Goal: Task Accomplishment & Management: Use online tool/utility

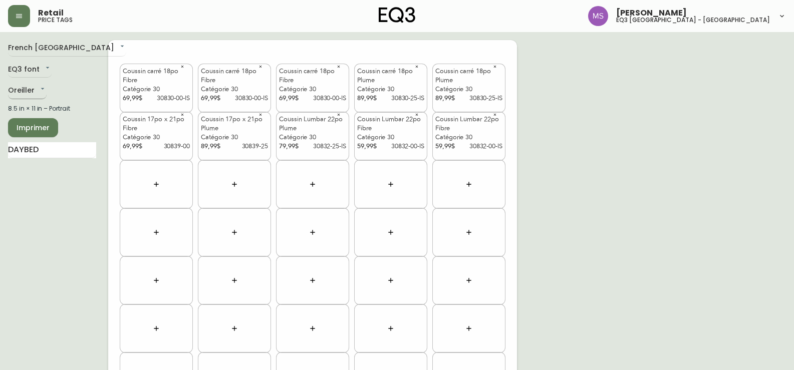
click at [42, 87] on body "Retail price tags [PERSON_NAME] eq3 [GEOGRAPHIC_DATA] - [GEOGRAPHIC_DATA][PERSO…" at bounding box center [397, 284] width 794 height 569
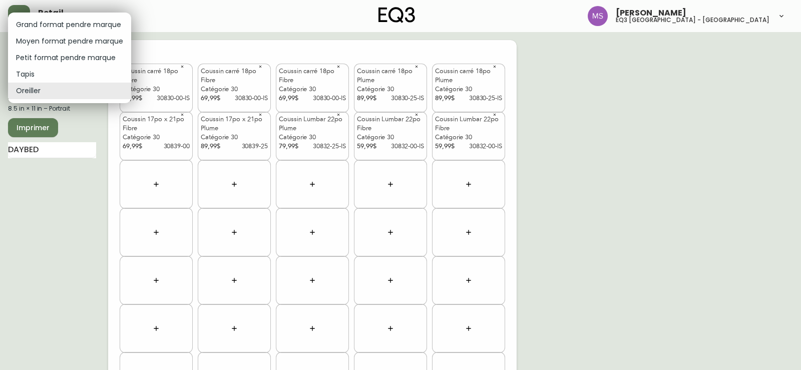
click at [71, 46] on li "Moyen format pendre marque" at bounding box center [69, 41] width 123 height 17
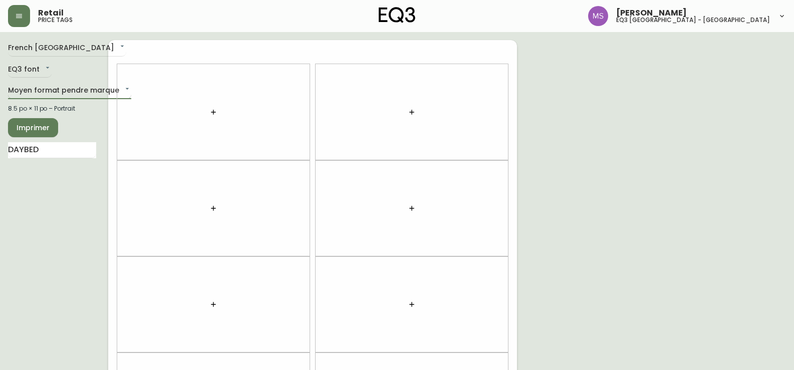
click at [68, 86] on body "Retail price tags [PERSON_NAME] eq3 [GEOGRAPHIC_DATA] - [GEOGRAPHIC_DATA][PERSO…" at bounding box center [397, 284] width 794 height 569
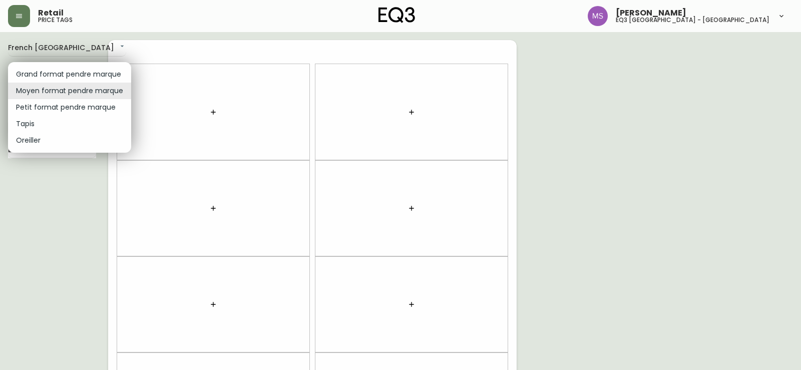
click at [54, 109] on li "Petit format pendre marque" at bounding box center [69, 107] width 123 height 17
type input "small"
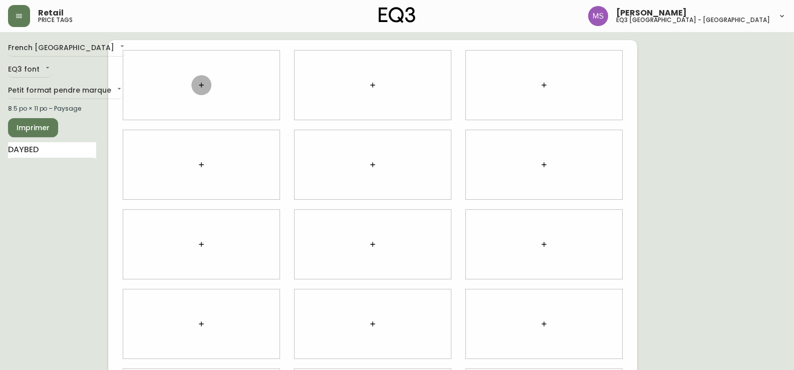
click at [204, 91] on button "button" at bounding box center [201, 85] width 20 height 20
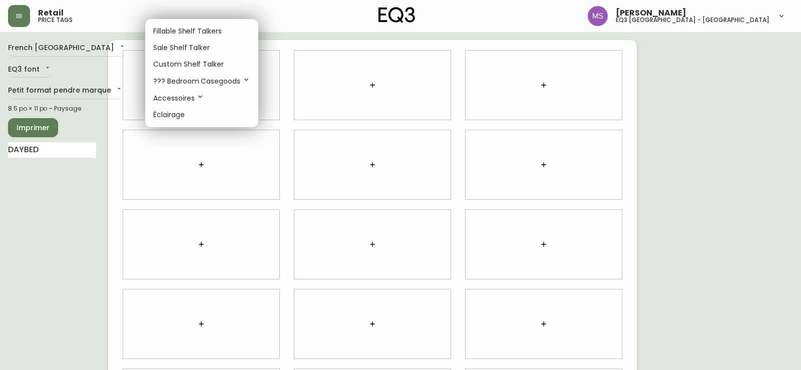
click at [51, 148] on div at bounding box center [400, 185] width 801 height 370
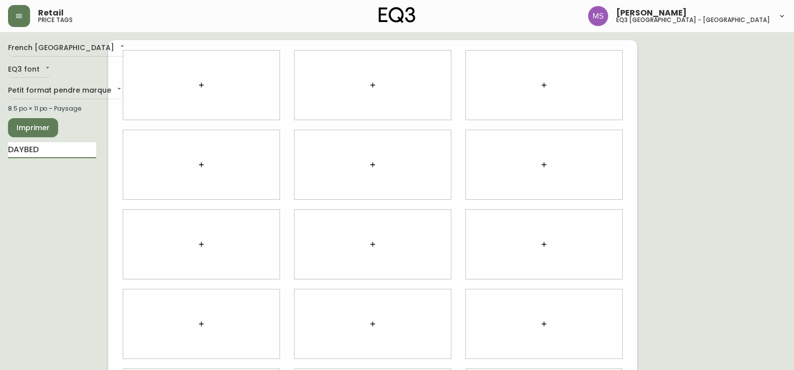
drag, startPoint x: 51, startPoint y: 148, endPoint x: 1, endPoint y: 144, distance: 50.2
click at [1, 144] on main "French Canada fr_CA EQ3 font EQ3 Petit format pendre marque small 8.5 po × 11 p…" at bounding box center [397, 240] width 794 height 417
paste input "Airia"
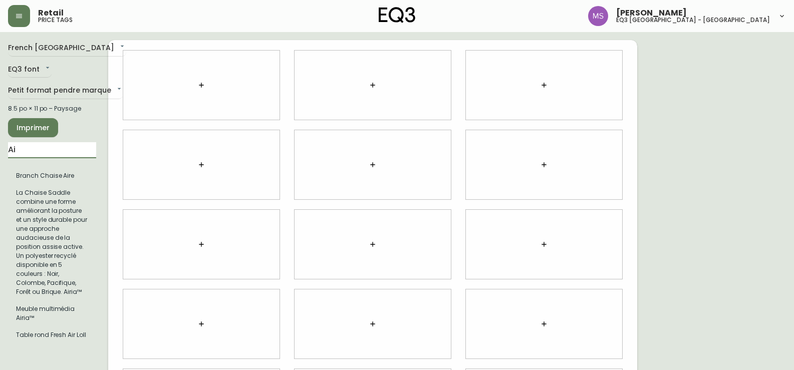
type input "A"
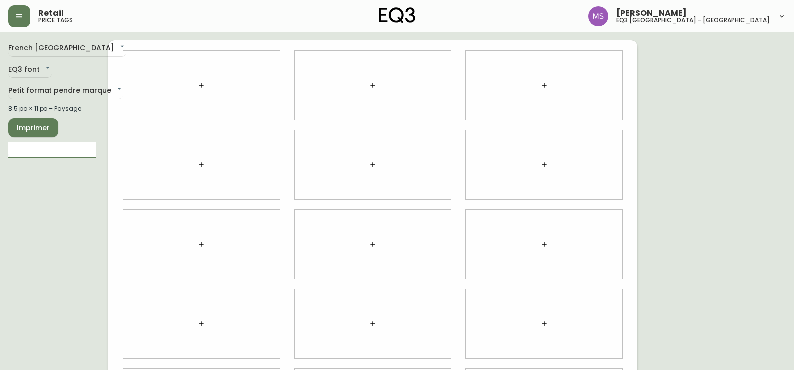
click at [204, 85] on icon "button" at bounding box center [201, 85] width 8 height 8
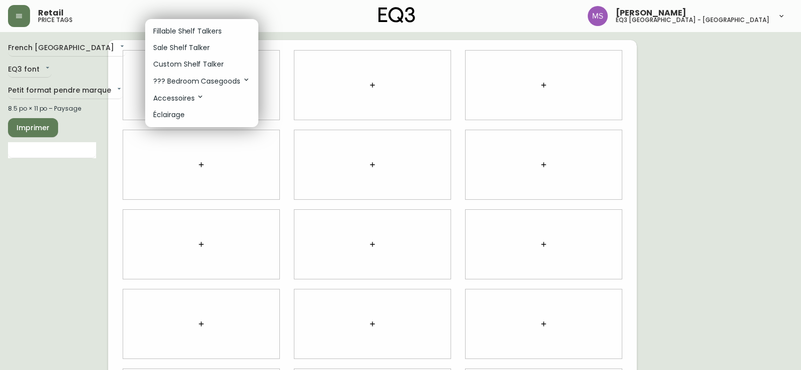
click at [180, 31] on p "Fillable Shelf Talkers" at bounding box center [187, 31] width 69 height 11
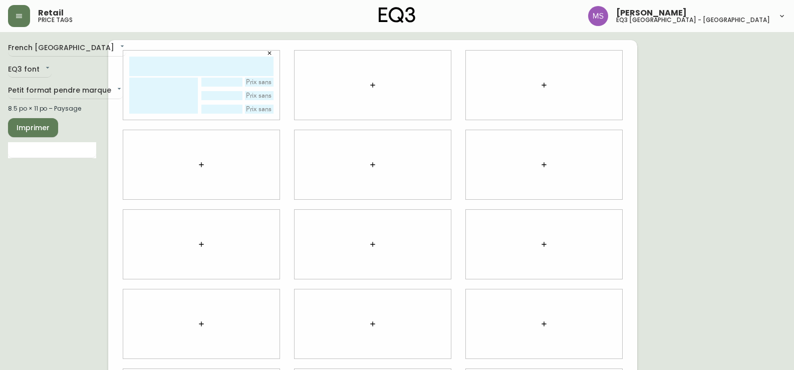
click at [269, 54] on icon "button" at bounding box center [270, 54] width 4 height 4
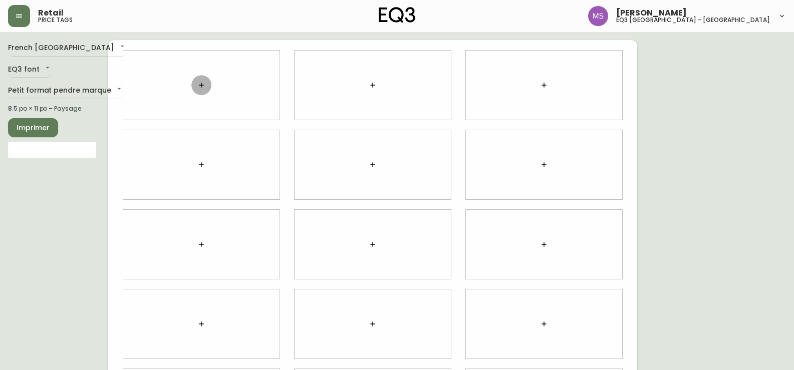
click at [200, 85] on icon "button" at bounding box center [201, 85] width 5 height 5
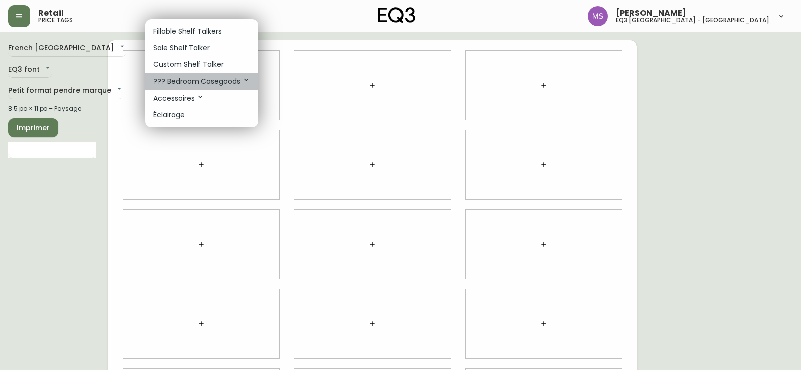
click at [250, 82] on li "??? Bedroom Casegoods" at bounding box center [201, 81] width 113 height 17
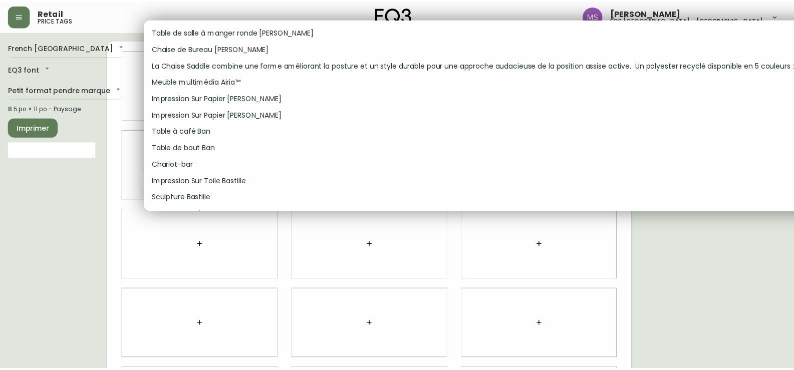
scroll to position [250, 0]
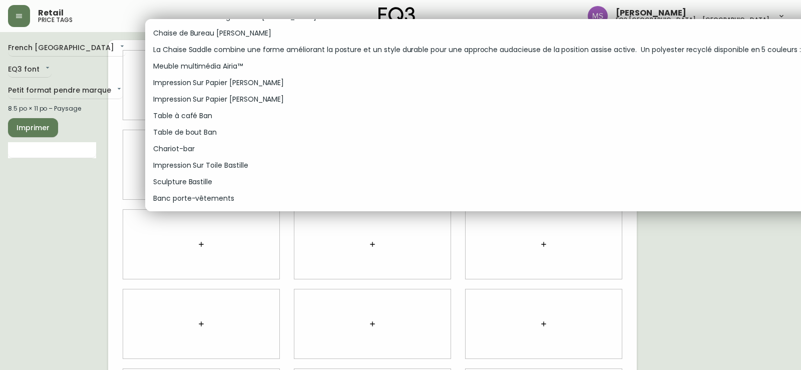
click at [223, 67] on p "Meuble multimédia Airia™" at bounding box center [198, 66] width 90 height 11
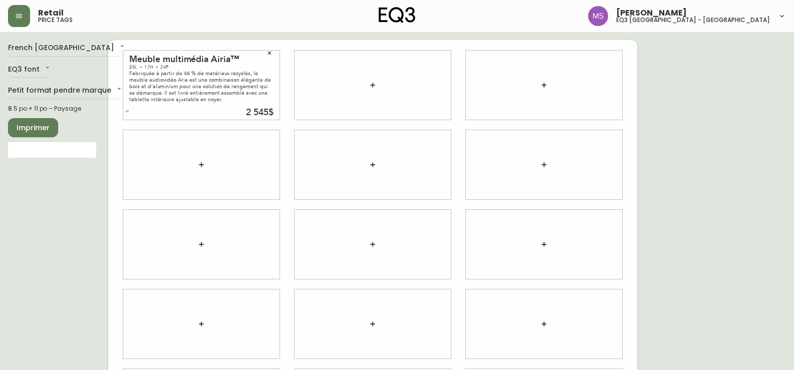
click at [22, 124] on span "Imprimer" at bounding box center [33, 128] width 34 height 13
click at [269, 56] on icon "button" at bounding box center [269, 53] width 6 height 6
